Goal: Use online tool/utility: Utilize a website feature to perform a specific function

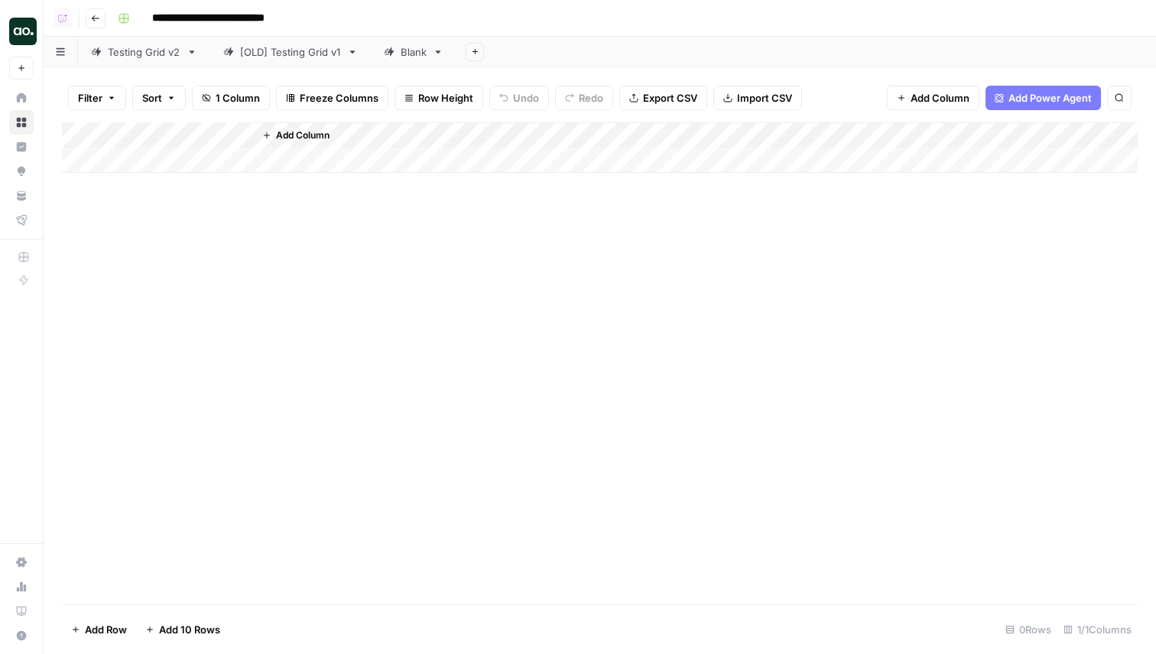
click at [1037, 86] on button "Add Power Agent" at bounding box center [1043, 98] width 115 height 24
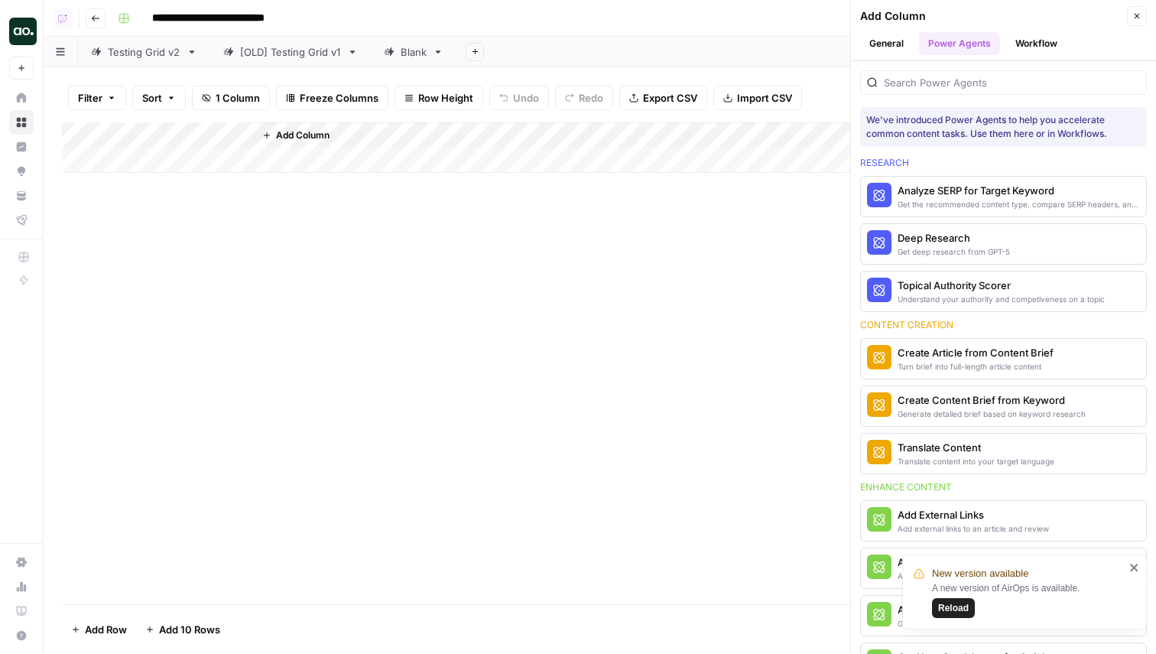
click at [954, 616] on button "Reload" at bounding box center [953, 608] width 43 height 20
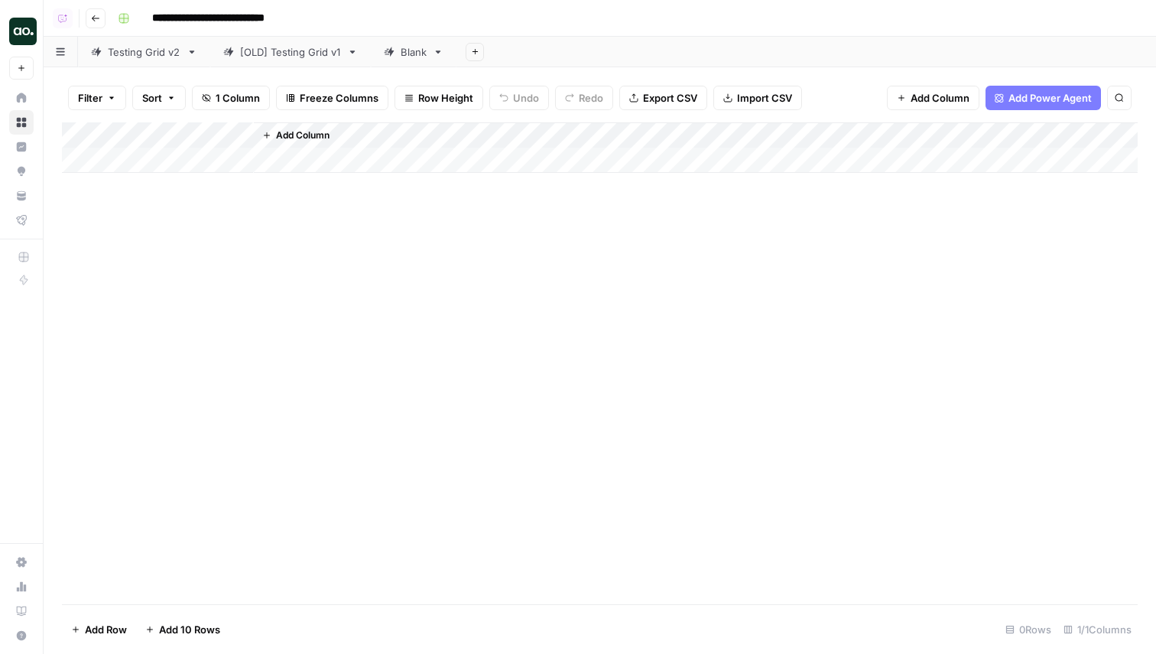
click at [1024, 90] on span "Add Power Agent" at bounding box center [1050, 97] width 83 height 15
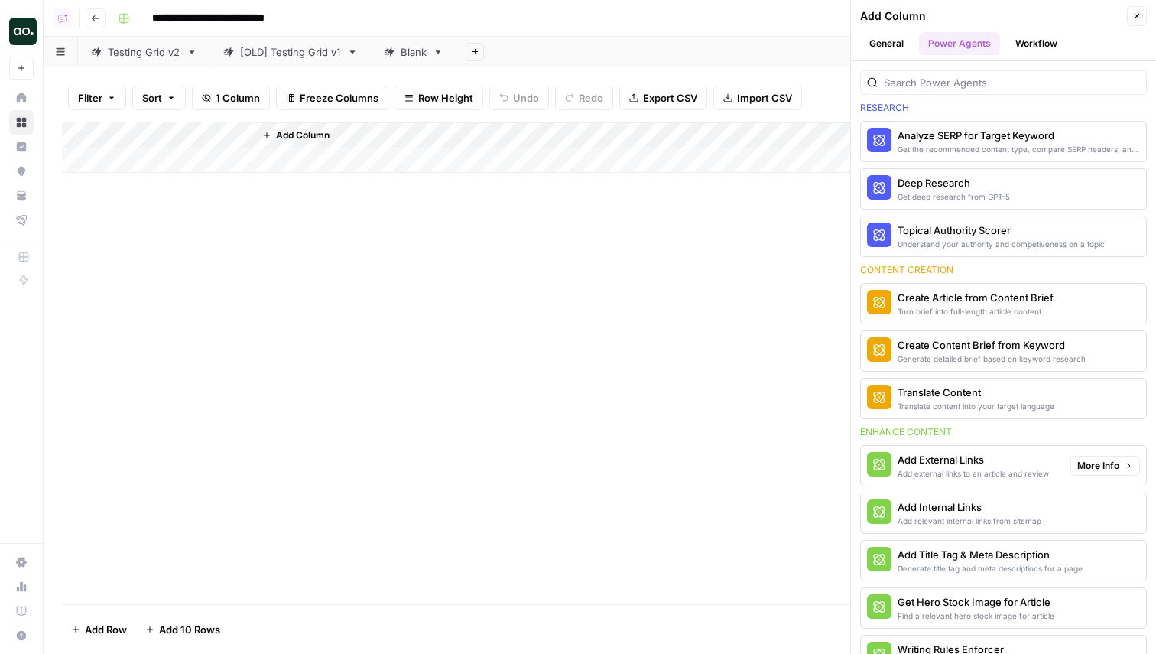
scroll to position [57, 0]
click at [1007, 400] on div "Translate content into your target language" at bounding box center [976, 404] width 157 height 12
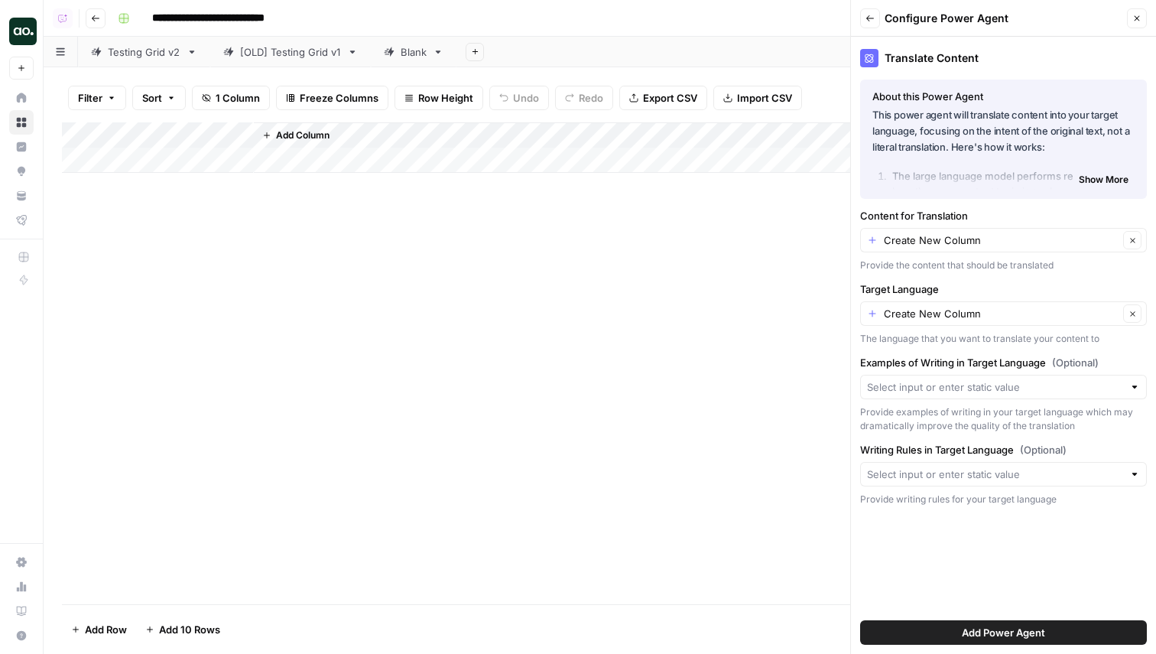
click at [1111, 180] on span "Show More" at bounding box center [1104, 180] width 50 height 14
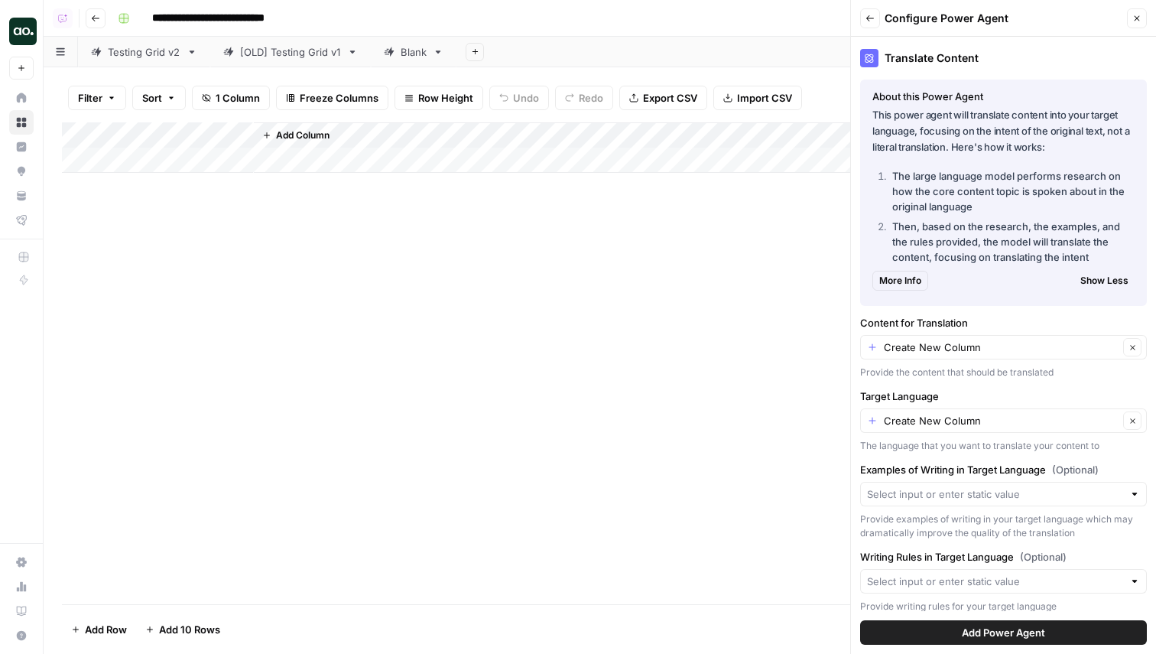
scroll to position [11, 0]
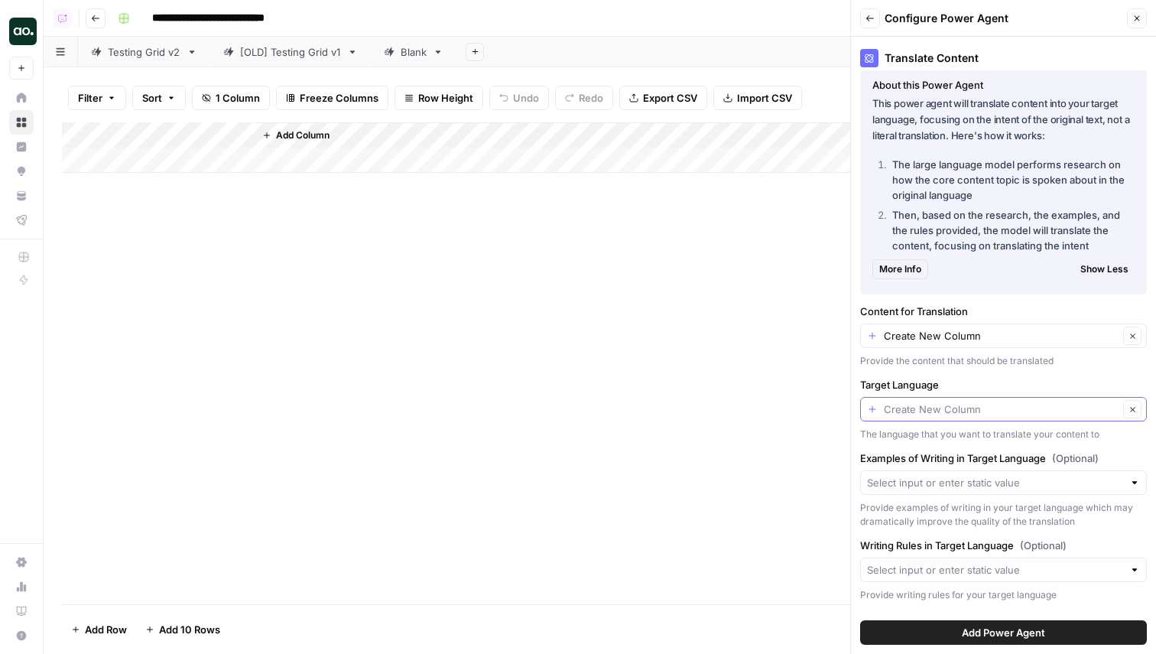
click at [1091, 411] on input "Target Language" at bounding box center [1001, 409] width 235 height 15
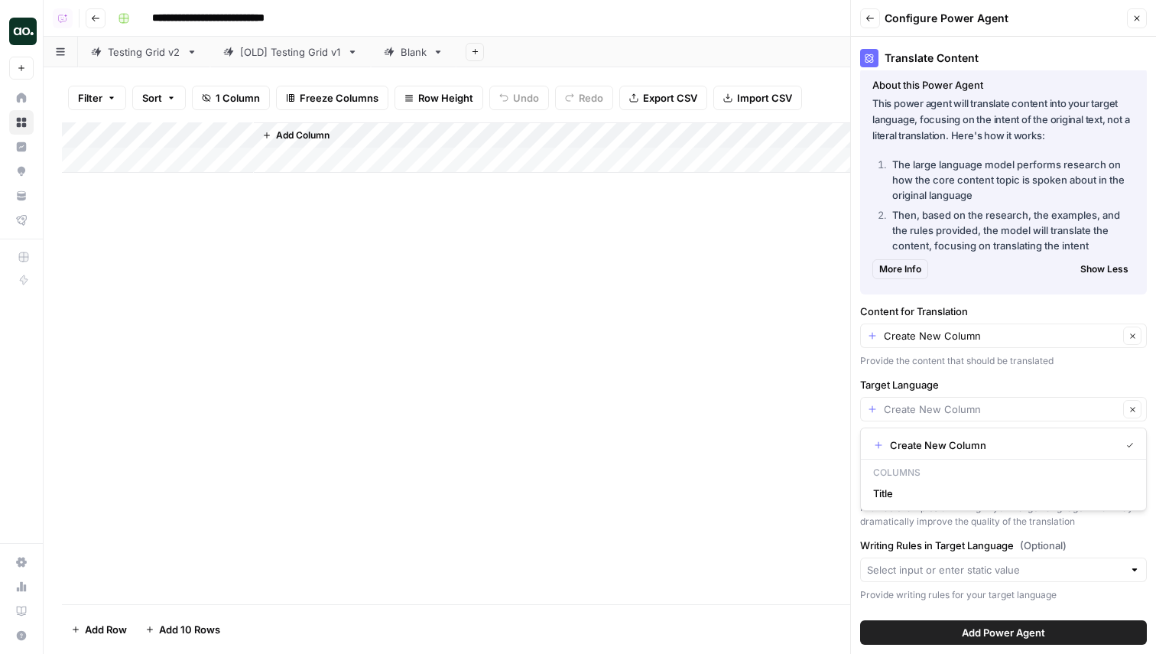
type input "Create New Column"
click at [1037, 369] on div "Translate Content About this Power Agent This power agent will translate conten…" at bounding box center [1003, 345] width 305 height 617
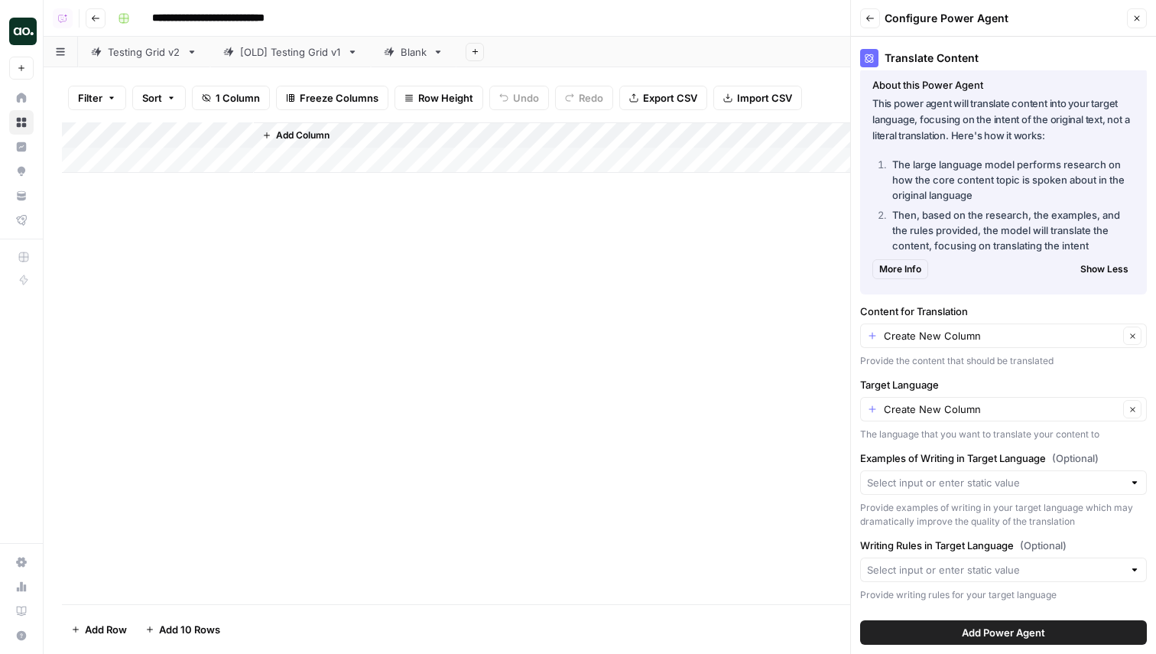
click at [867, 22] on icon "button" at bounding box center [870, 18] width 9 height 9
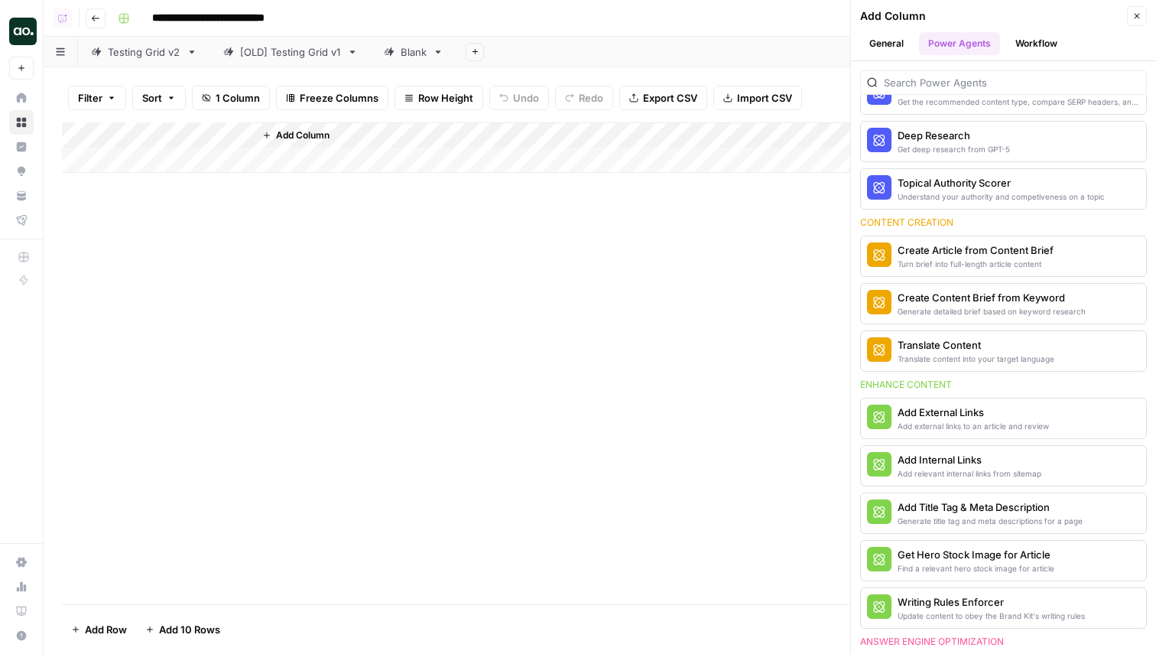
scroll to position [0, 0]
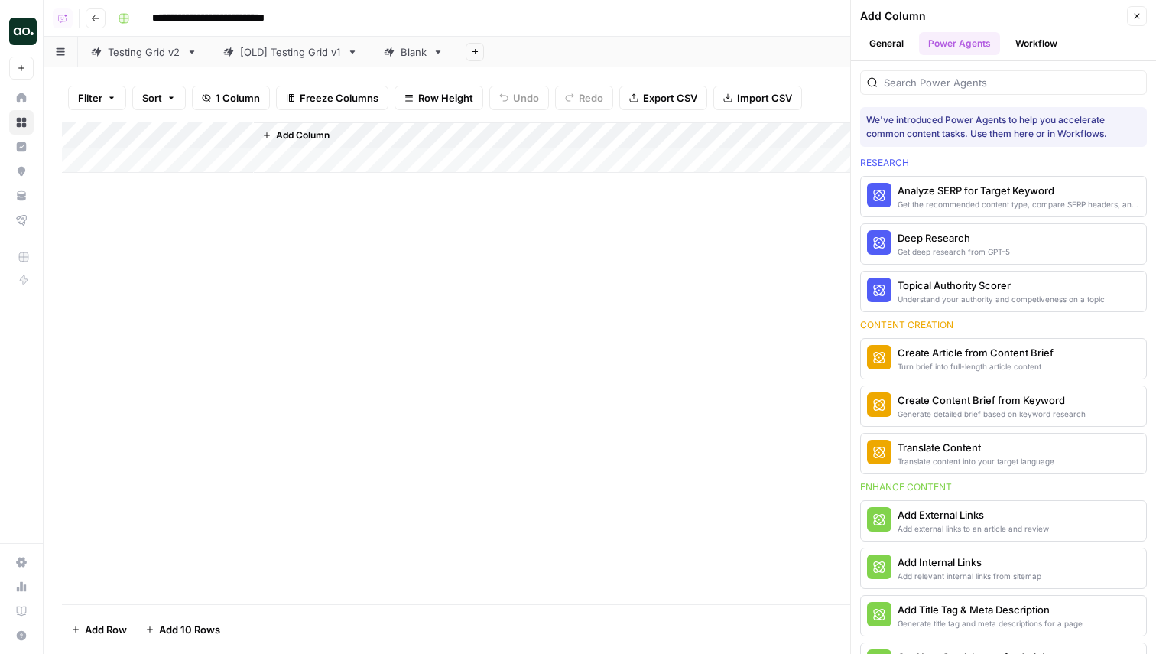
click at [887, 51] on button "General" at bounding box center [886, 43] width 53 height 23
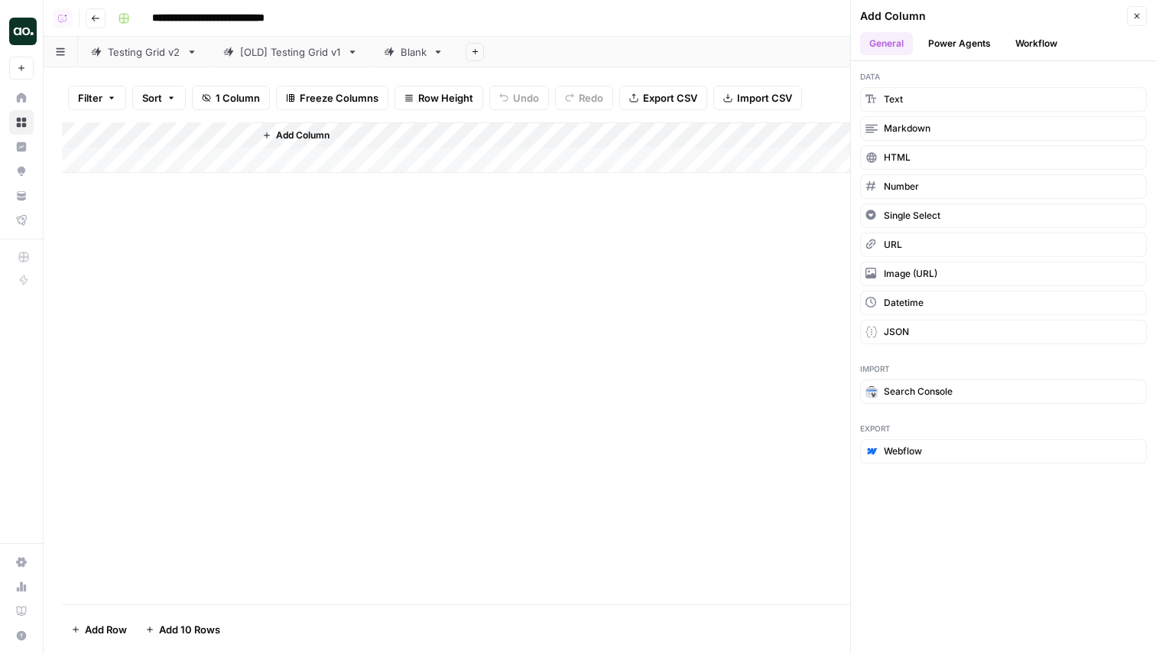
click at [1040, 37] on button "Workflow" at bounding box center [1036, 43] width 60 height 23
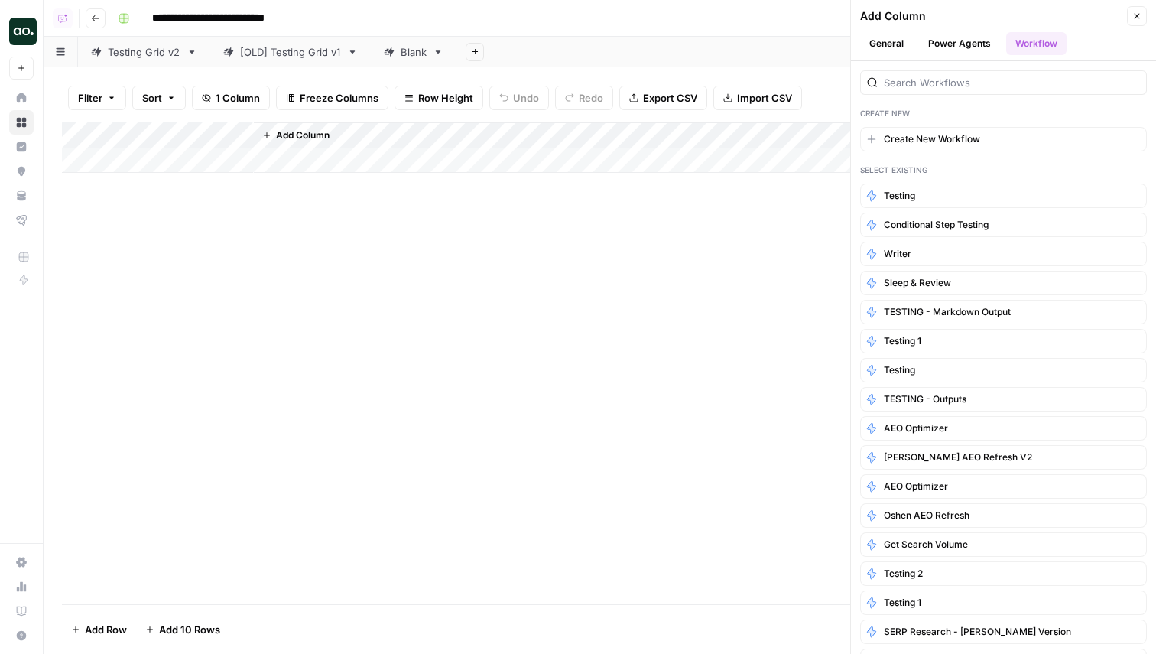
click at [971, 41] on button "Power Agents" at bounding box center [959, 43] width 81 height 23
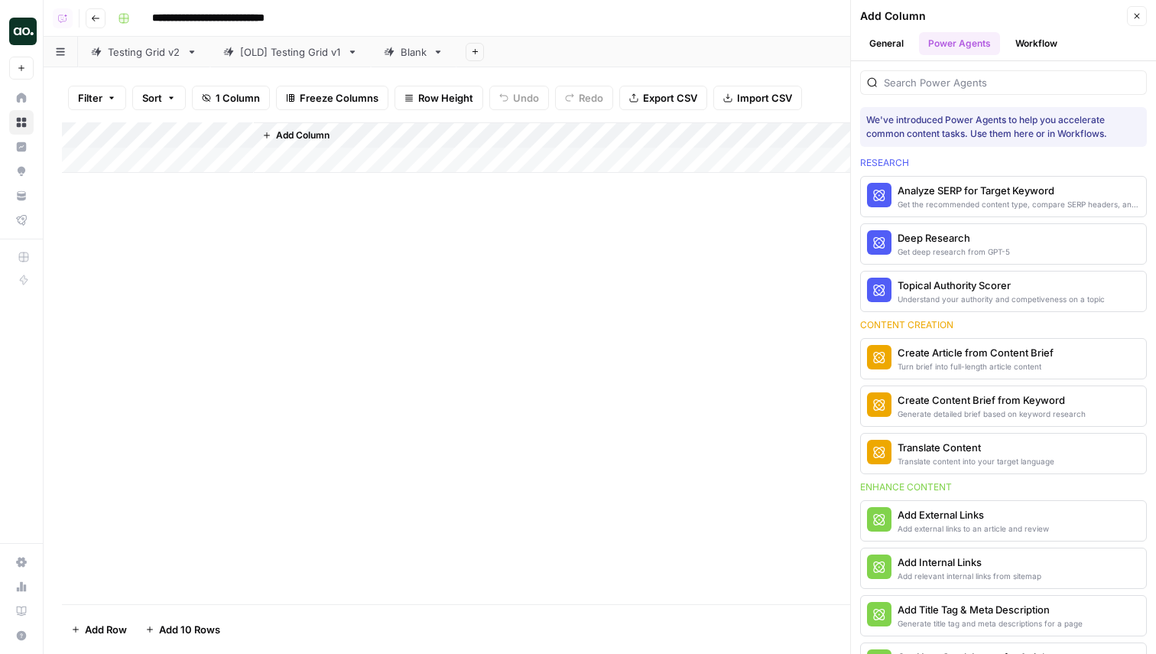
scroll to position [57, 0]
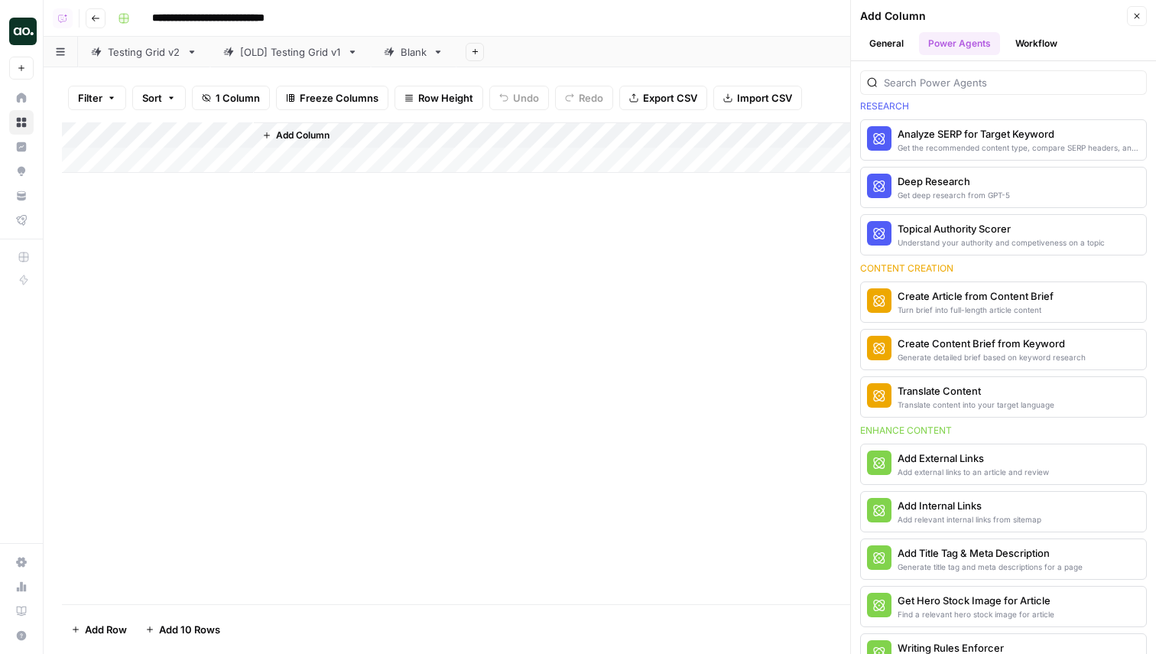
click at [1137, 22] on button "Close" at bounding box center [1137, 16] width 20 height 20
